Goal: Information Seeking & Learning: Compare options

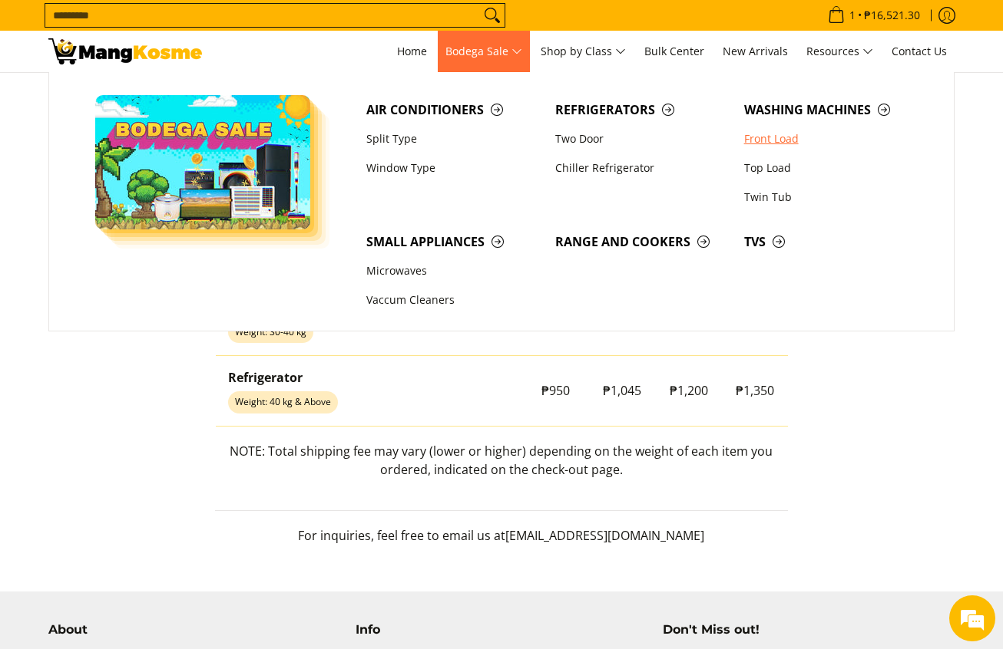
click at [767, 137] on link "Front Load" at bounding box center [830, 138] width 189 height 29
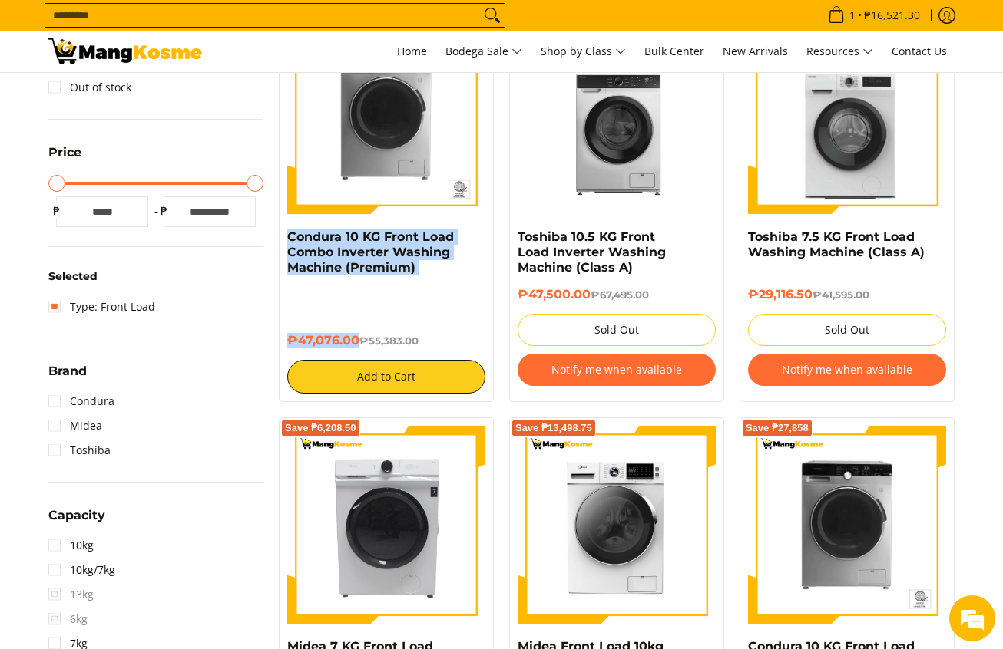
copy div "Condura 10 KG Front Load Combo Inverter Washing Machine (Premium) ₱47,076.00"
drag, startPoint x: 280, startPoint y: 238, endPoint x: 358, endPoint y: 341, distance: 128.8
click at [358, 341] on div "Save ₱8,307 Condura 10 KG Front Load Combo Inverter Washing Machine (Premium) ₱…" at bounding box center [386, 205] width 215 height 395
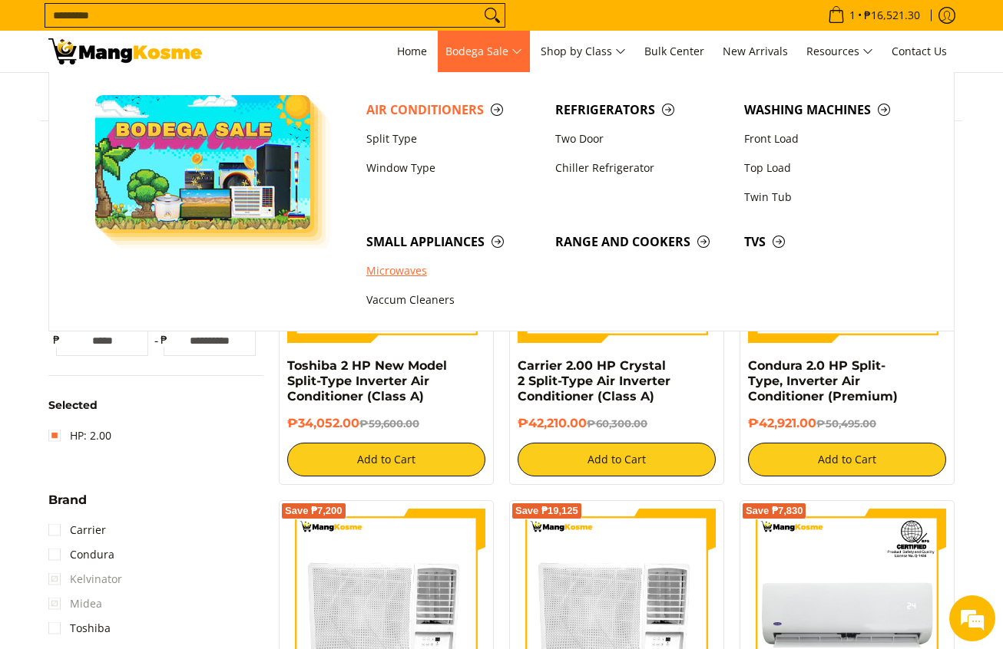
click at [398, 269] on link "Microwaves" at bounding box center [452, 271] width 189 height 29
